Goal: Task Accomplishment & Management: Manage account settings

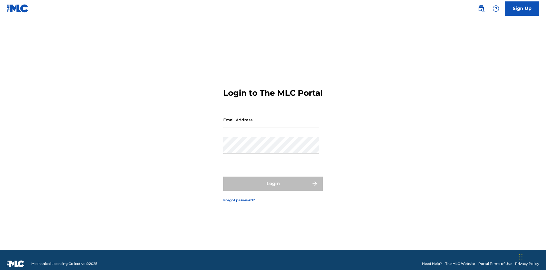
scroll to position [7, 0]
click at [271, 117] on input "Email Address" at bounding box center [271, 119] width 96 height 16
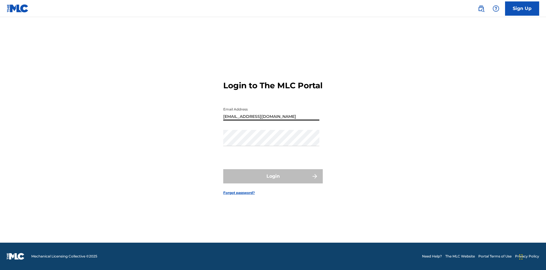
type input "[EMAIL_ADDRESS][DOMAIN_NAME]"
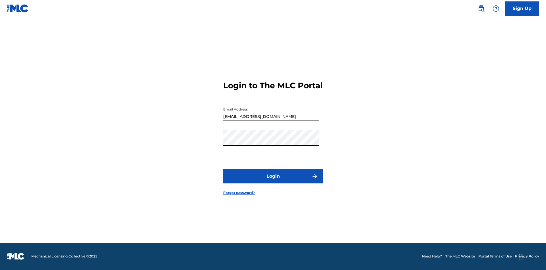
click at [273, 181] on button "Login" at bounding box center [273, 176] width 100 height 14
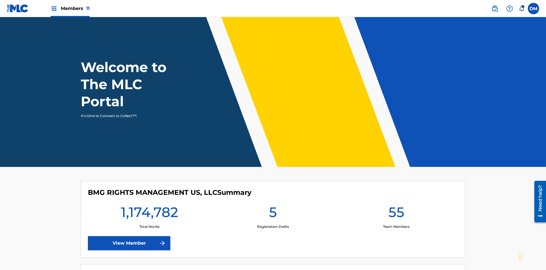
click at [70, 8] on span "Members 11" at bounding box center [75, 8] width 29 height 7
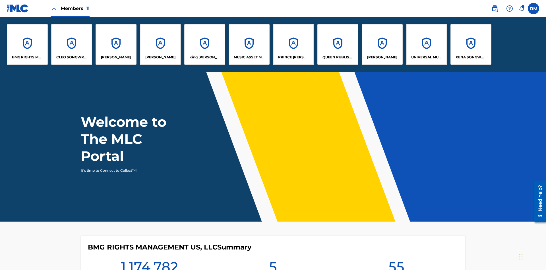
click at [426, 57] on p "UNIVERSAL MUSIC PUB GROUP" at bounding box center [426, 57] width 31 height 5
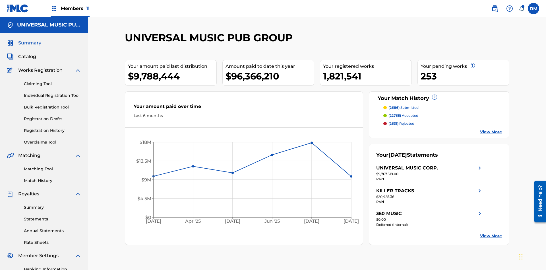
click at [53, 177] on link "Match History" at bounding box center [52, 180] width 57 height 6
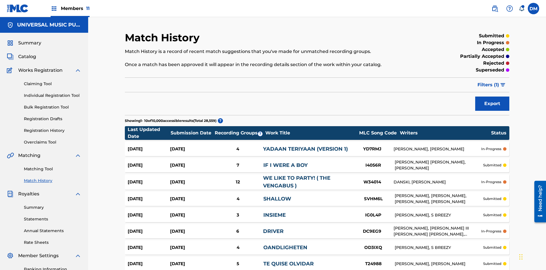
click at [488, 81] on span "Filters ( 1 )" at bounding box center [488, 84] width 22 height 7
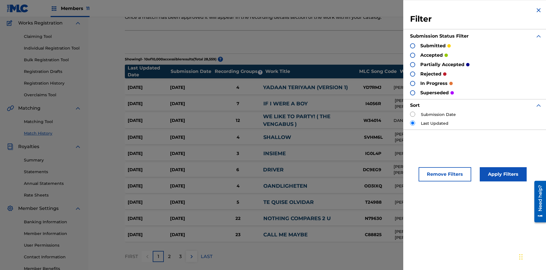
click at [413, 45] on div at bounding box center [412, 45] width 5 height 5
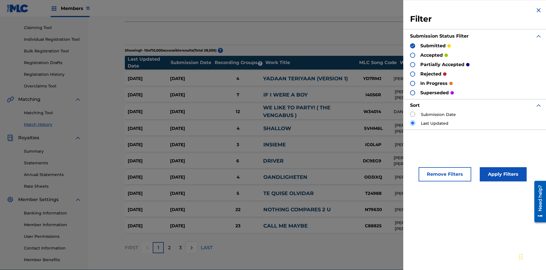
click at [502, 174] on button "Apply Filters" at bounding box center [503, 174] width 47 height 14
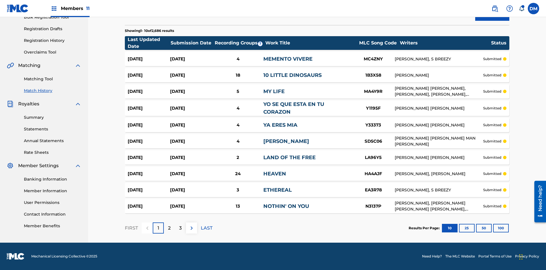
click at [493, 227] on button "100" at bounding box center [501, 228] width 16 height 9
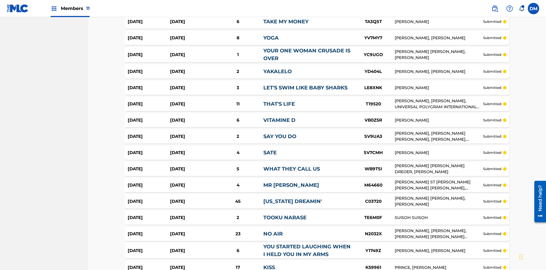
scroll to position [1269, 0]
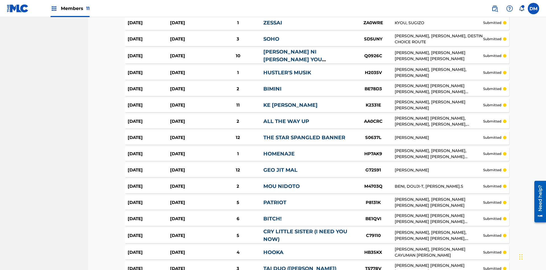
scroll to position [844, 0]
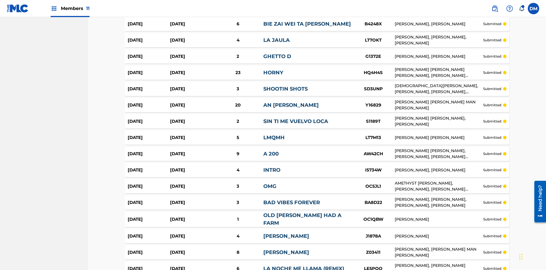
click at [0, 0] on img at bounding box center [0, 0] width 0 height 0
click at [0, 0] on div at bounding box center [0, 0] width 0 height 0
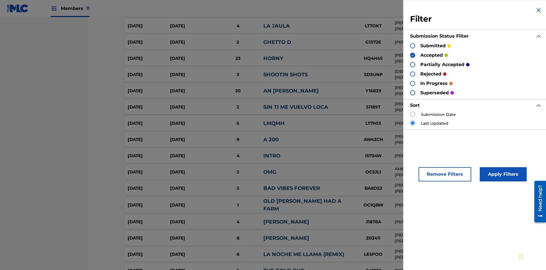
click at [502, 174] on button "Apply Filters" at bounding box center [503, 174] width 47 height 14
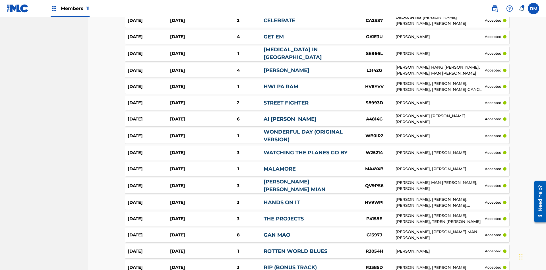
scroll to position [1315, 0]
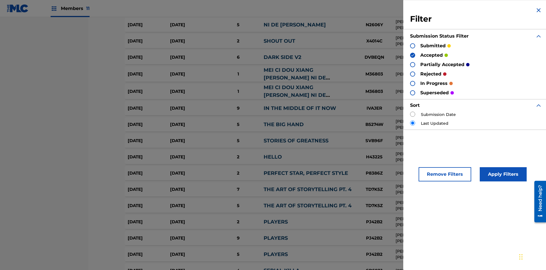
click at [413, 55] on img at bounding box center [413, 55] width 4 height 4
click at [413, 64] on div at bounding box center [412, 64] width 5 height 5
click at [502, 174] on button "Apply Filters" at bounding box center [503, 174] width 47 height 14
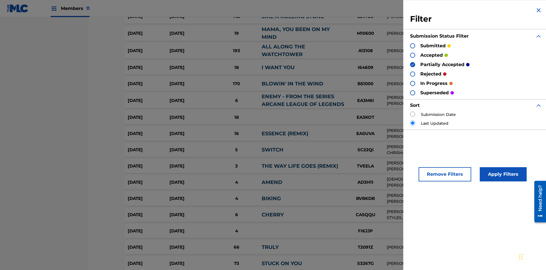
click at [413, 64] on img at bounding box center [413, 65] width 4 height 4
click at [413, 74] on div at bounding box center [412, 73] width 5 height 5
click at [502, 174] on button "Apply Filters" at bounding box center [503, 174] width 47 height 14
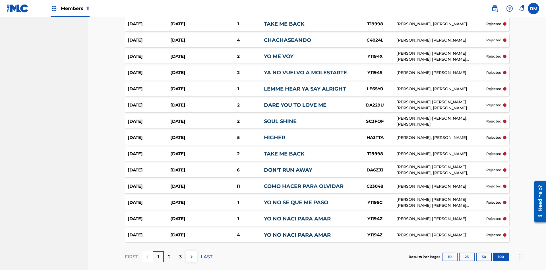
scroll to position [1550, 0]
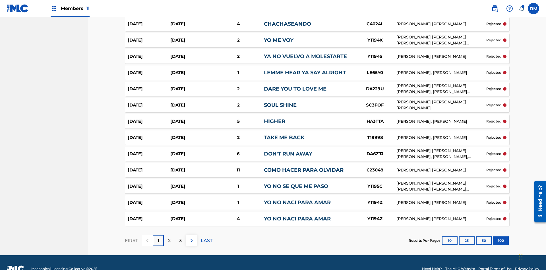
click at [206, 237] on p "LAST" at bounding box center [207, 240] width 12 height 7
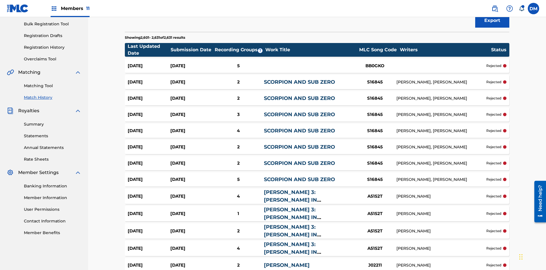
scroll to position [1419, 0]
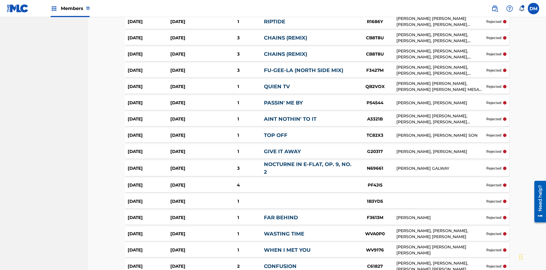
click at [0, 0] on img at bounding box center [0, 0] width 0 height 0
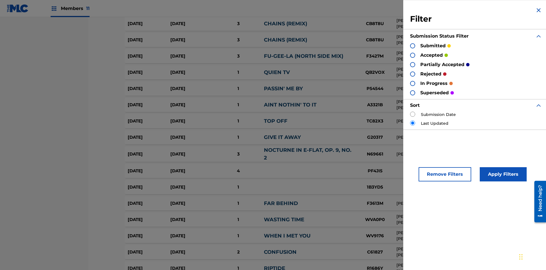
click at [413, 92] on div at bounding box center [412, 92] width 5 height 5
click at [502, 174] on button "Apply Filters" at bounding box center [503, 174] width 47 height 14
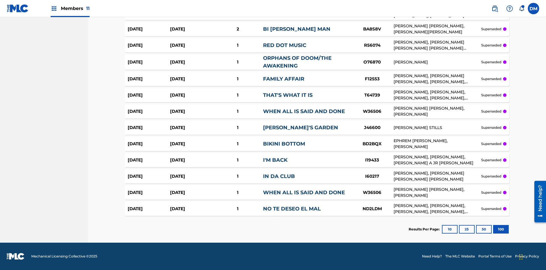
click at [493, 229] on button "100" at bounding box center [501, 229] width 16 height 9
click at [0, 0] on div at bounding box center [0, 0] width 0 height 0
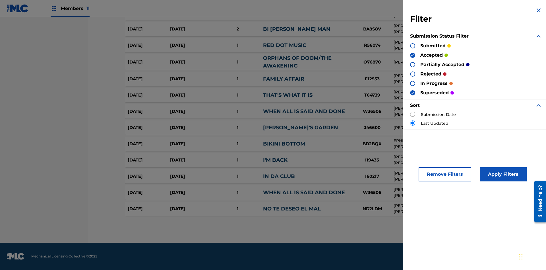
click at [502, 174] on button "Apply Filters" at bounding box center [503, 174] width 47 height 14
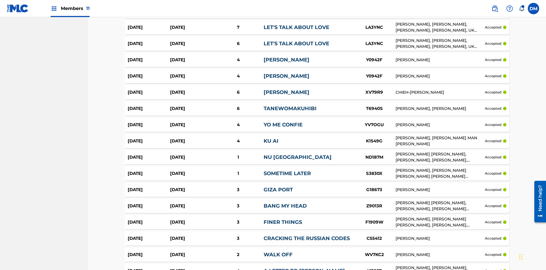
click at [0, 0] on img at bounding box center [0, 0] width 0 height 0
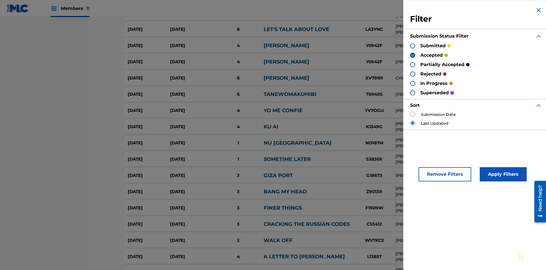
click at [413, 55] on img at bounding box center [413, 55] width 4 height 4
click at [413, 64] on div at bounding box center [412, 64] width 5 height 5
click at [413, 74] on div at bounding box center [412, 73] width 5 height 5
click at [502, 174] on button "Apply Filters" at bounding box center [503, 174] width 47 height 14
